Goal: Navigation & Orientation: Find specific page/section

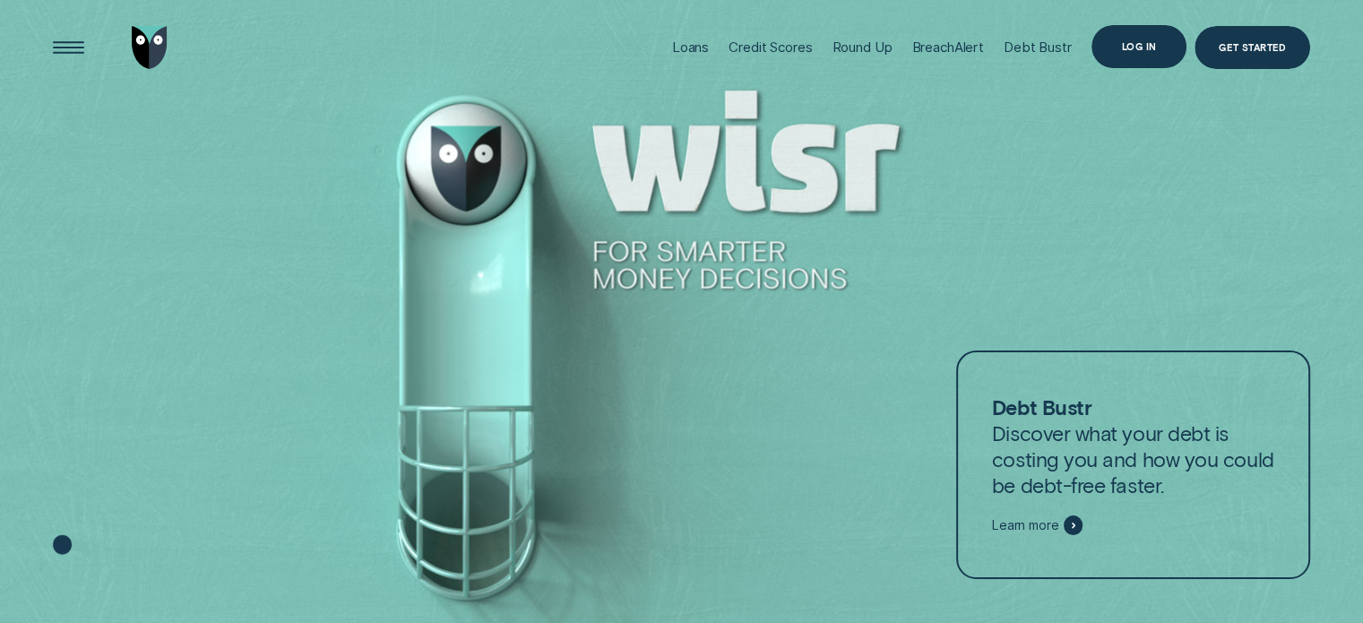
click at [1143, 35] on div "Log in" at bounding box center [1139, 46] width 96 height 43
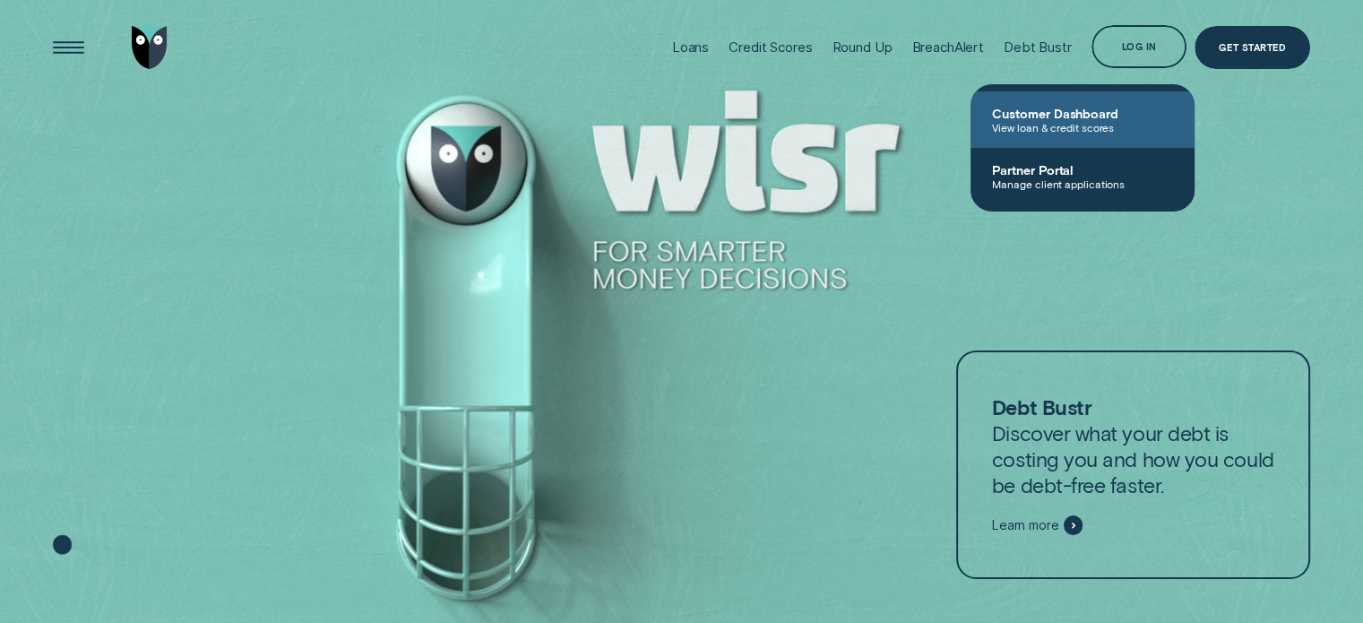
click at [1073, 140] on link "Customer Dashboard View loan & credit scores" at bounding box center [1082, 119] width 224 height 56
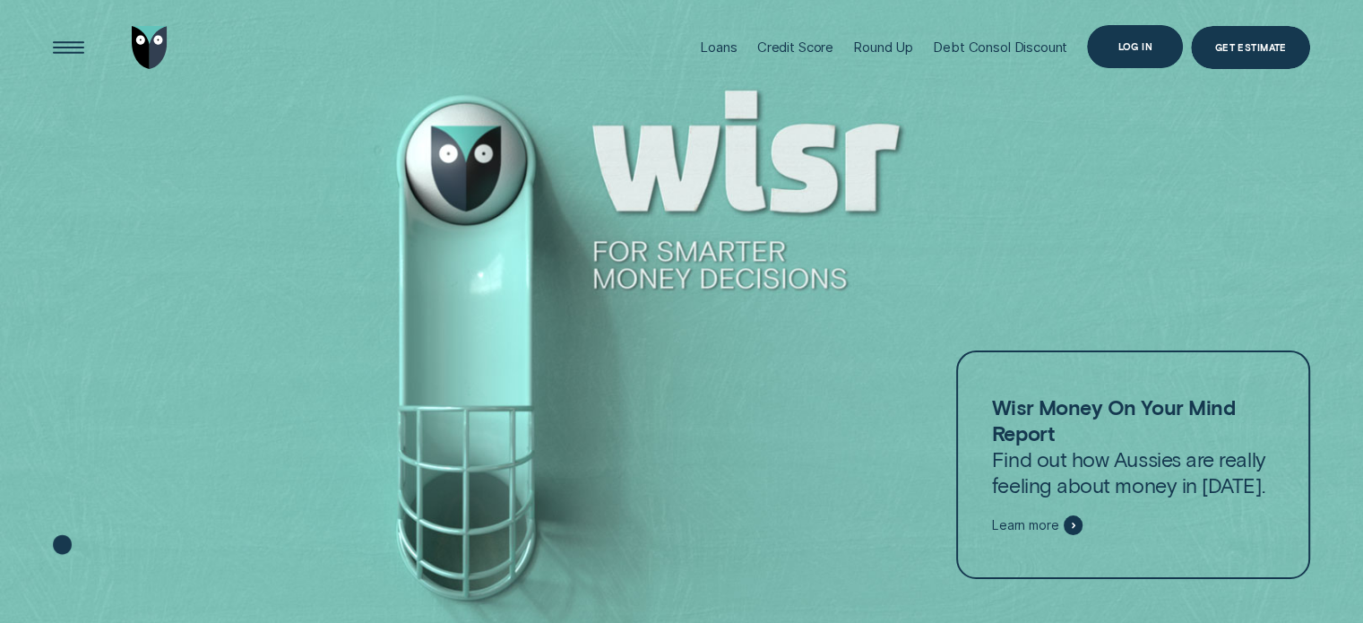
click at [1117, 27] on div "Log in" at bounding box center [1135, 46] width 96 height 43
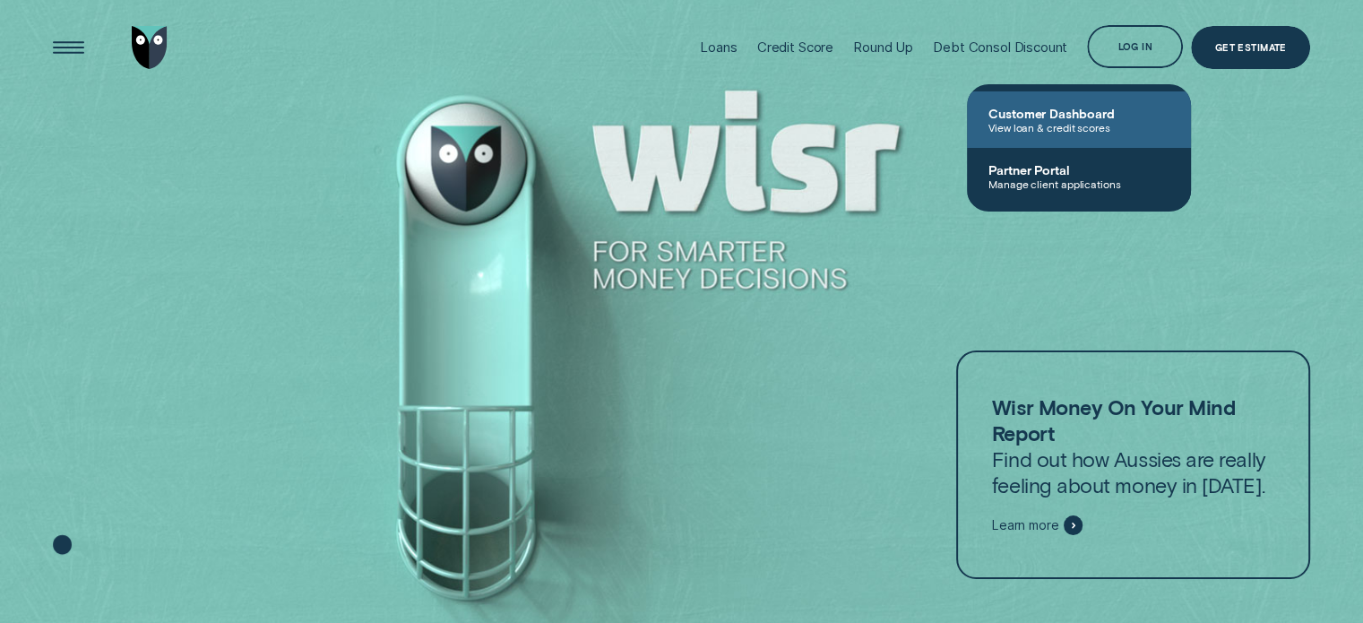
click at [1077, 121] on span "View loan & credit scores" at bounding box center [1078, 127] width 181 height 13
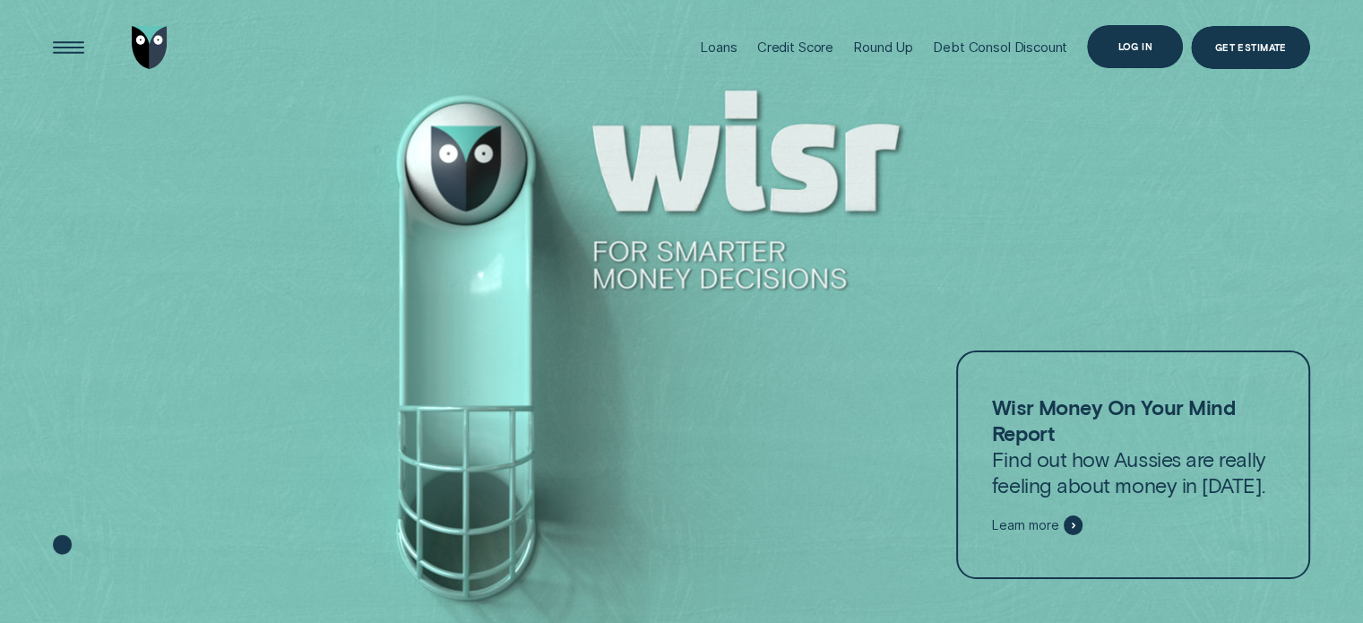
click at [1096, 51] on div "Log in" at bounding box center [1135, 46] width 96 height 43
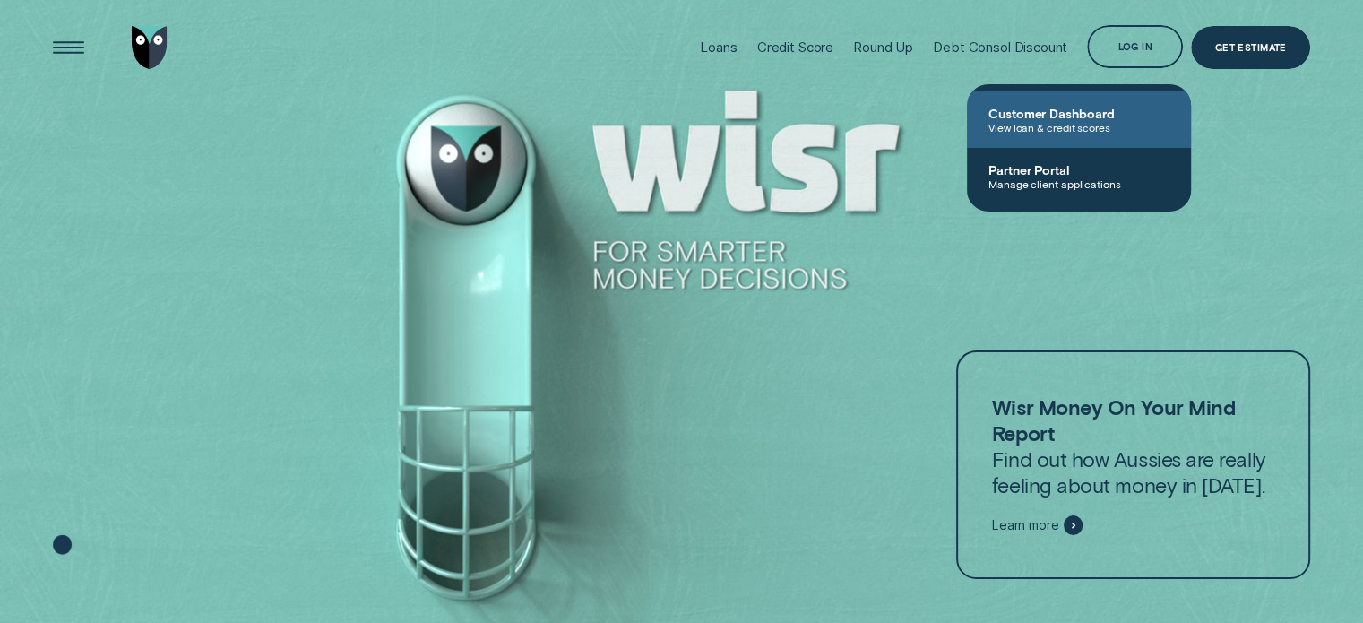
click at [1069, 101] on link "Customer Dashboard View loan & credit scores" at bounding box center [1079, 119] width 224 height 56
